Goal: Information Seeking & Learning: Learn about a topic

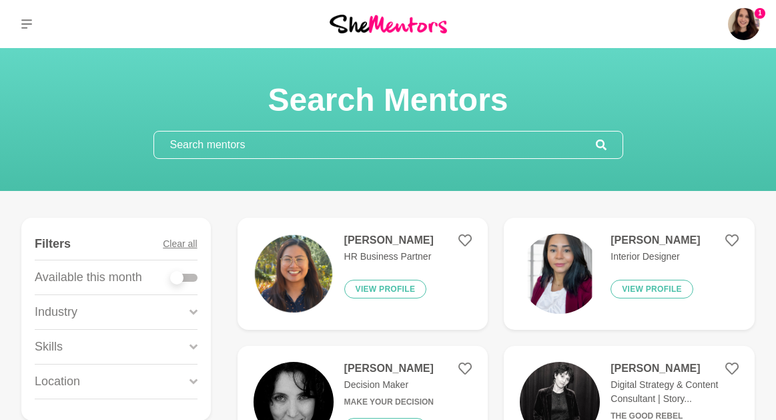
click at [189, 148] on input "text" at bounding box center [375, 145] width 442 height 27
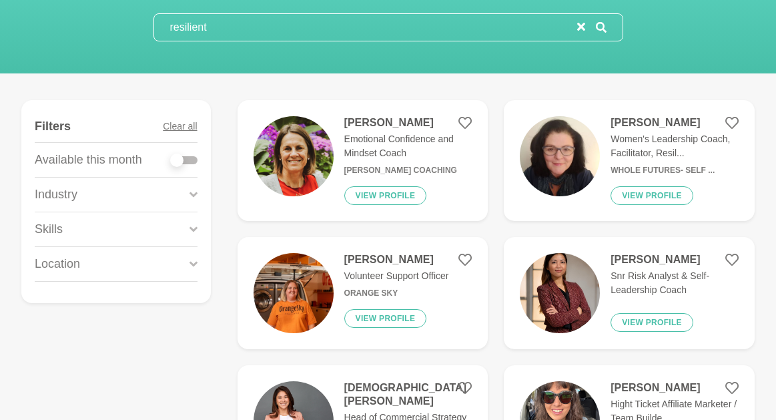
scroll to position [129, 0]
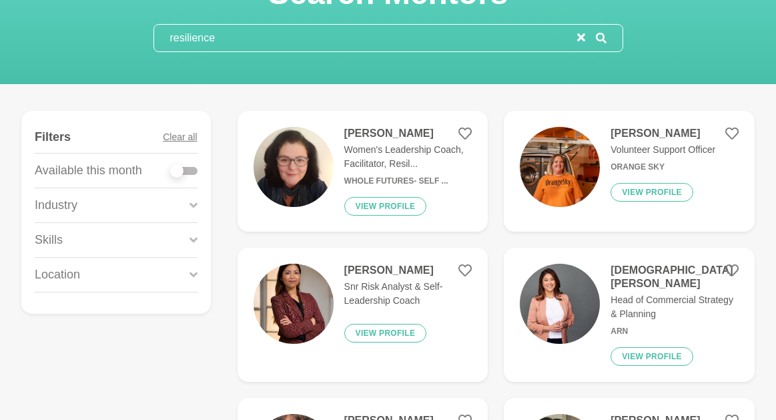
scroll to position [101, 0]
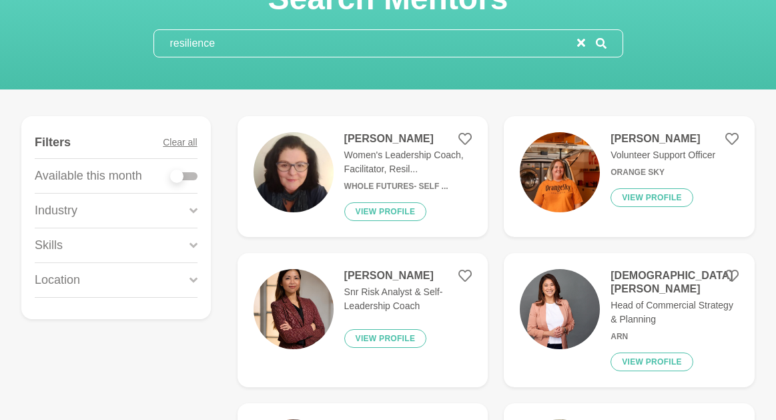
type input "resilience"
click at [186, 176] on div at bounding box center [184, 176] width 27 height 8
click at [182, 175] on div at bounding box center [184, 176] width 27 height 8
checkbox input "false"
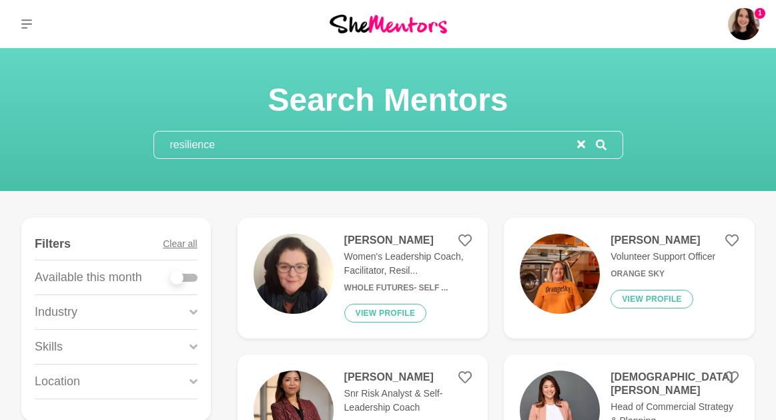
click at [294, 274] on img at bounding box center [294, 274] width 80 height 80
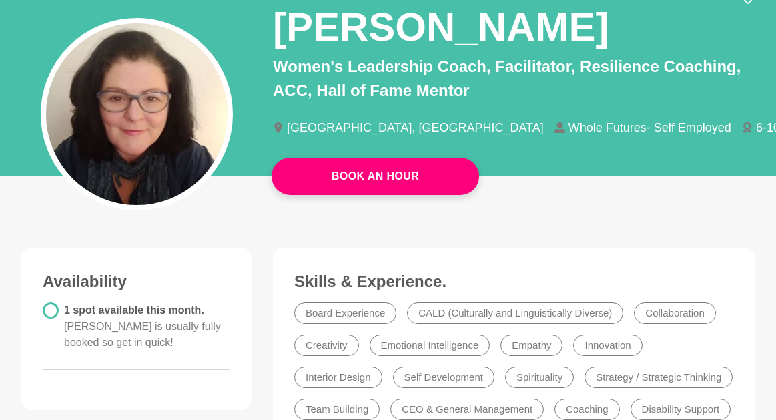
scroll to position [116, 0]
